Goal: Task Accomplishment & Management: Use online tool/utility

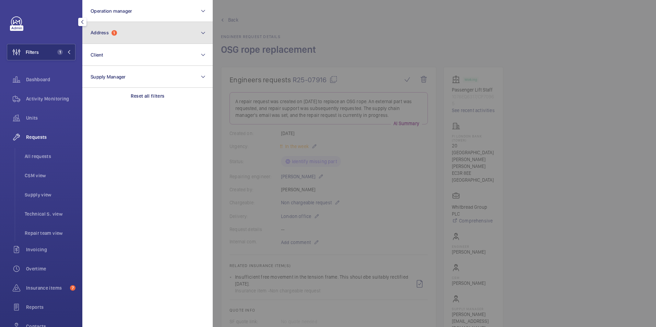
scroll to position [103, 0]
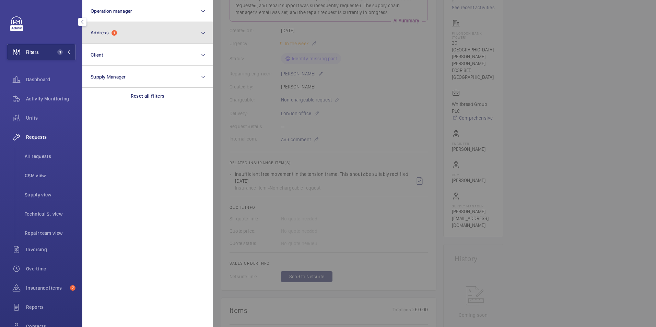
click at [127, 37] on button "Address 1" at bounding box center [147, 33] width 130 height 22
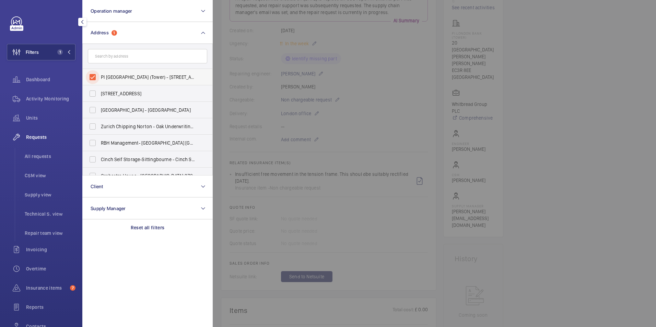
click at [92, 75] on input "PI [GEOGRAPHIC_DATA] (Tower) - [STREET_ADDRESS][PERSON_NAME][PERSON_NAME]" at bounding box center [93, 77] width 14 height 14
checkbox input "false"
click at [111, 60] on input "text" at bounding box center [147, 56] width 119 height 14
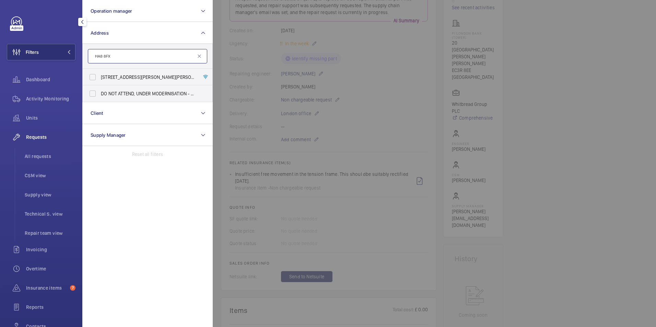
type input "HA8 8FX"
click at [113, 74] on span "[STREET_ADDRESS][PERSON_NAME][PERSON_NAME] - [STREET_ADDRESS][PERSON_NAME][PERS…" at bounding box center [148, 77] width 94 height 7
click at [99, 74] on input "[STREET_ADDRESS][PERSON_NAME][PERSON_NAME] - [STREET_ADDRESS][PERSON_NAME][PERS…" at bounding box center [93, 77] width 14 height 14
checkbox input "true"
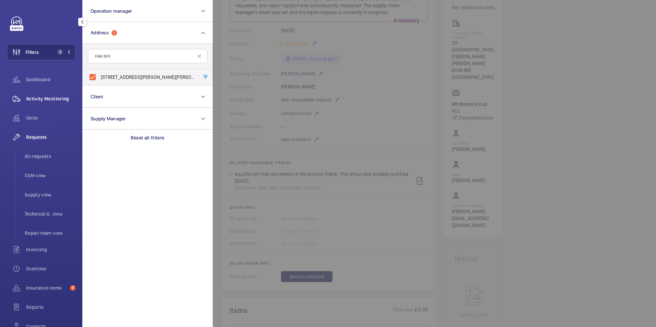
click at [56, 95] on span "Activity Monitoring" at bounding box center [50, 98] width 49 height 7
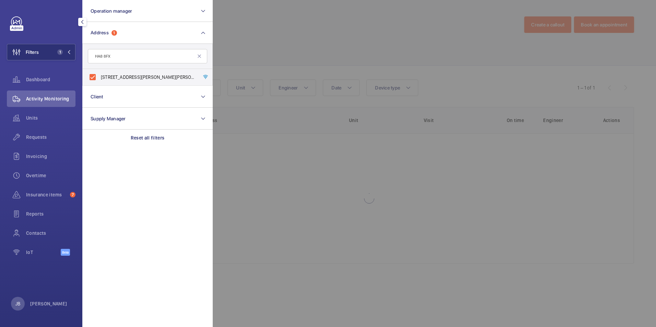
click at [329, 36] on div at bounding box center [541, 163] width 656 height 327
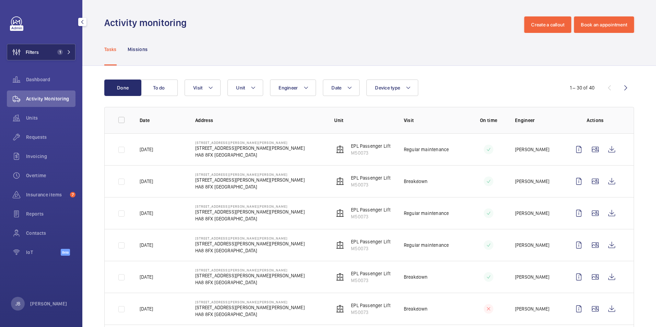
click at [37, 52] on span "Filters" at bounding box center [32, 52] width 13 height 7
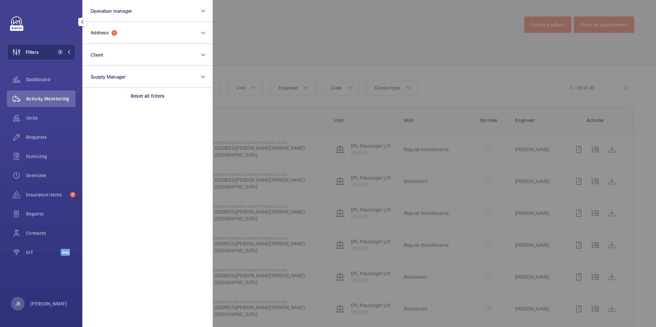
click at [297, 52] on div at bounding box center [541, 163] width 656 height 327
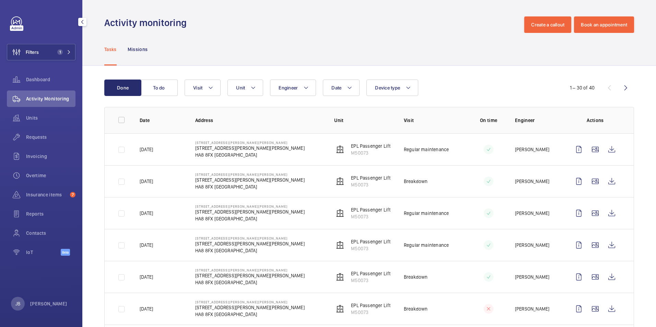
click at [167, 88] on button "To do" at bounding box center [159, 88] width 37 height 16
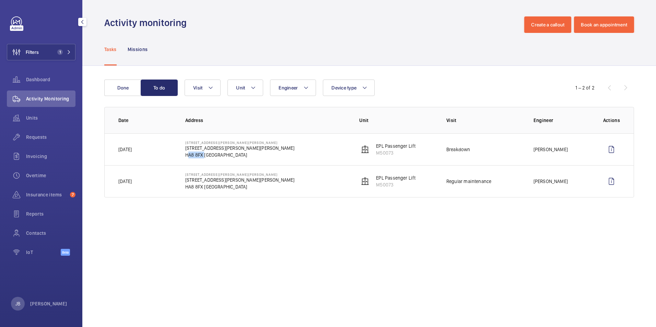
drag, startPoint x: 185, startPoint y: 155, endPoint x: 203, endPoint y: 154, distance: 18.9
click at [203, 154] on td "[STREET_ADDRESS][PERSON_NAME][PERSON_NAME] [STREET_ADDRESS][PERSON_NAME][PERSON…" at bounding box center [261, 149] width 174 height 32
drag, startPoint x: 203, startPoint y: 154, endPoint x: 200, endPoint y: 154, distance: 3.8
copy p "HA8 8FX"
click at [21, 56] on wm-front-icon-button at bounding box center [16, 52] width 19 height 16
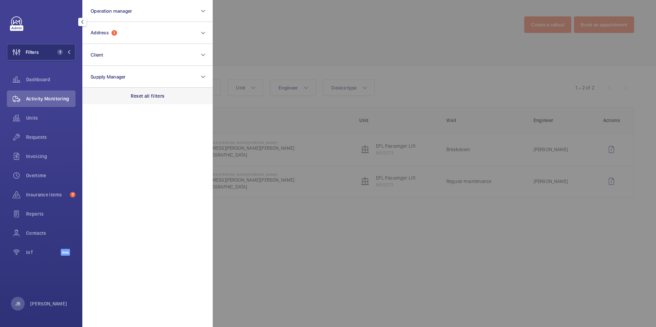
click at [153, 96] on p "Reset all filters" at bounding box center [148, 96] width 34 height 7
click at [260, 47] on div at bounding box center [541, 163] width 656 height 327
